Goal: Go to known website: Access a specific website the user already knows

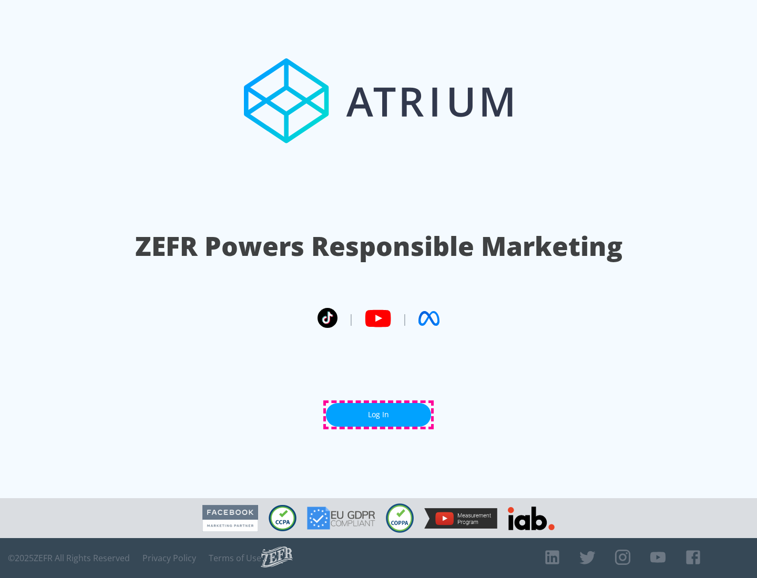
click at [378, 415] on link "Log In" at bounding box center [378, 415] width 105 height 24
